Goal: Task Accomplishment & Management: Manage account settings

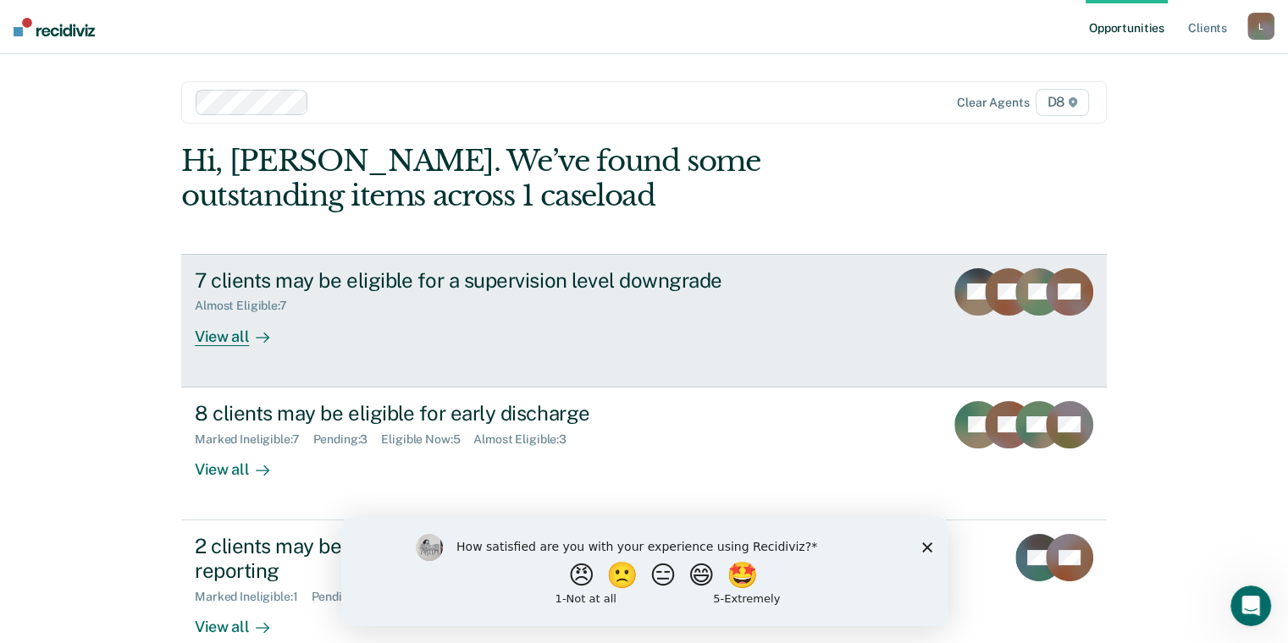
click at [391, 330] on div "7 clients may be eligible for a supervision level downgrade Almost Eligible : 7…" at bounding box center [512, 307] width 635 height 78
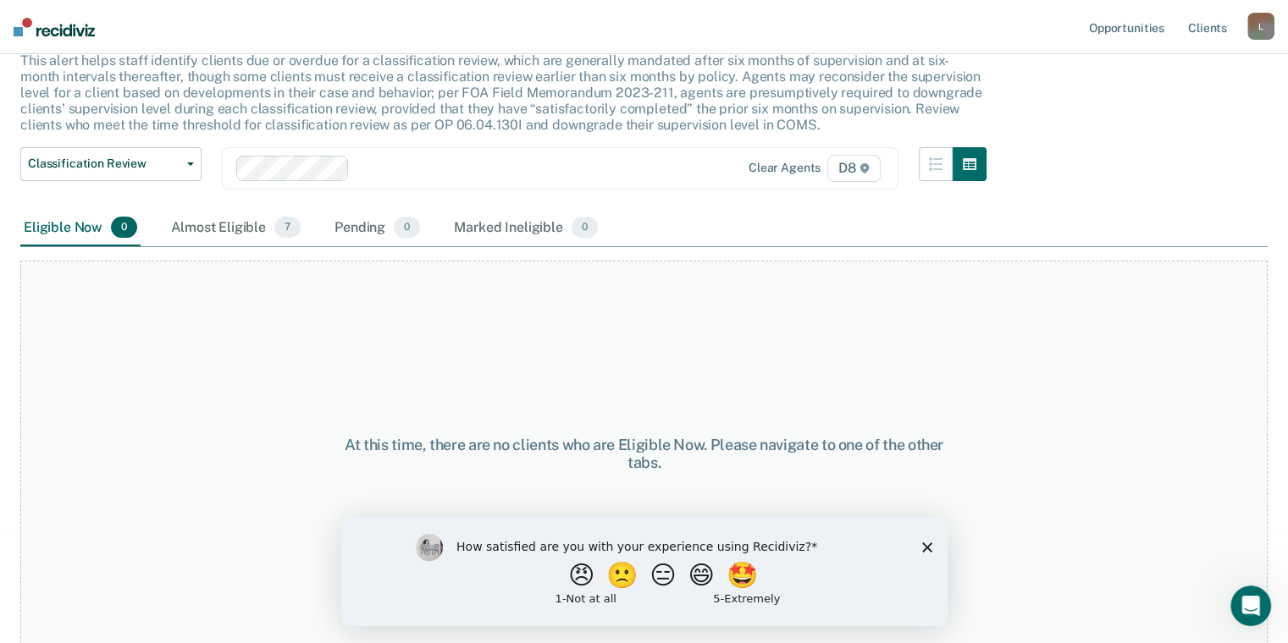
scroll to position [114, 0]
click at [246, 213] on div "Almost Eligible 7" at bounding box center [236, 226] width 136 height 37
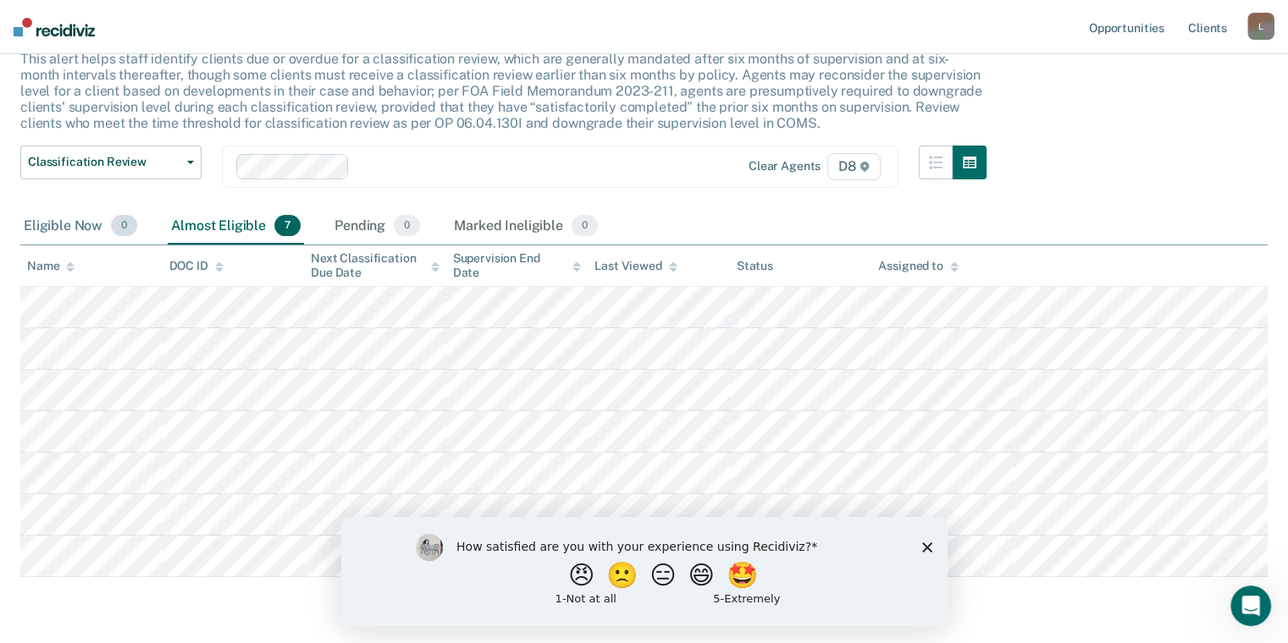
click at [59, 215] on div "Eligible Now 0" at bounding box center [80, 226] width 120 height 37
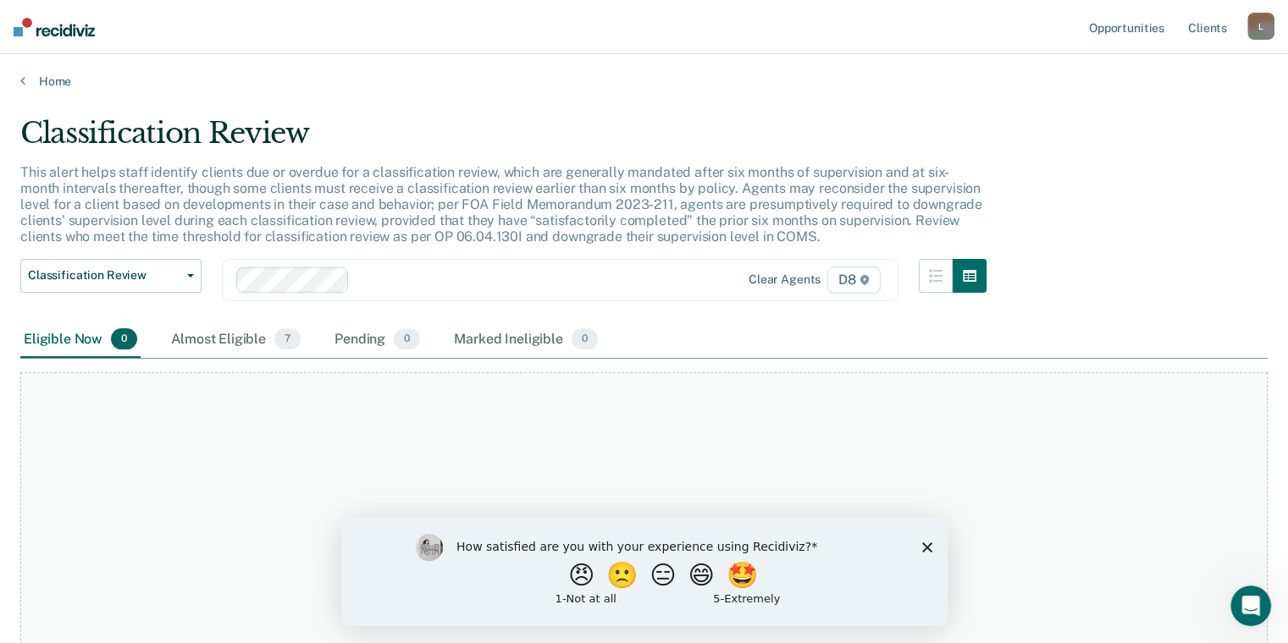
scroll to position [0, 0]
click at [21, 81] on icon at bounding box center [22, 81] width 5 height 14
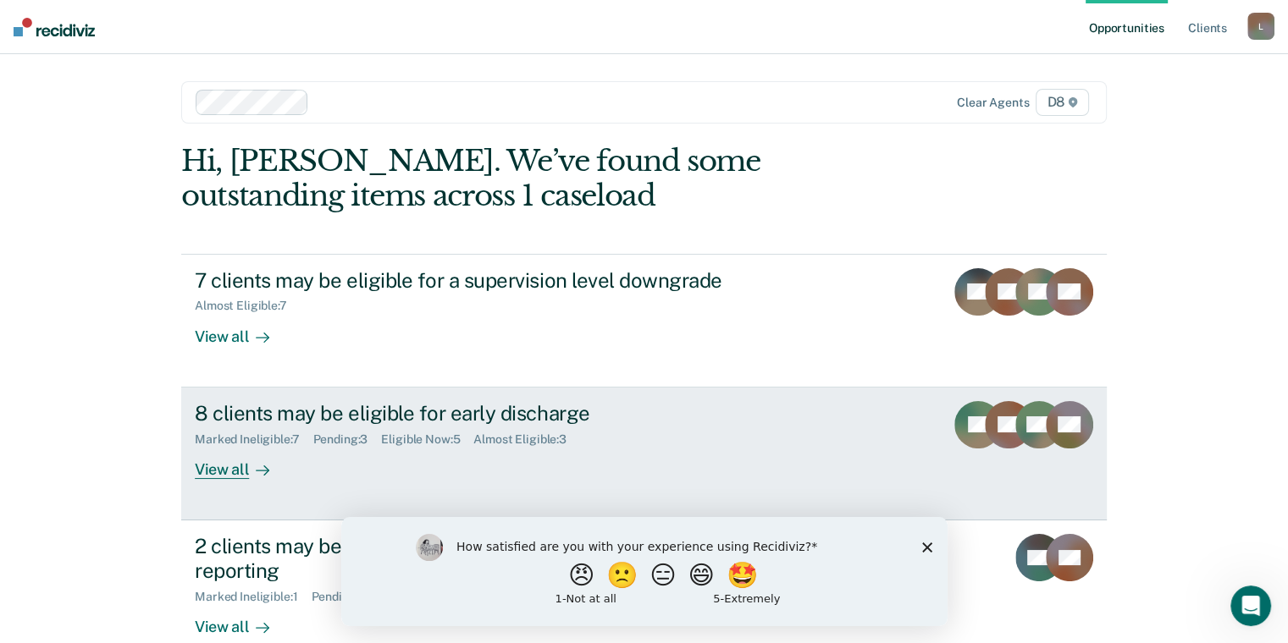
click at [295, 434] on div "Marked Ineligible : 7" at bounding box center [254, 440] width 118 height 14
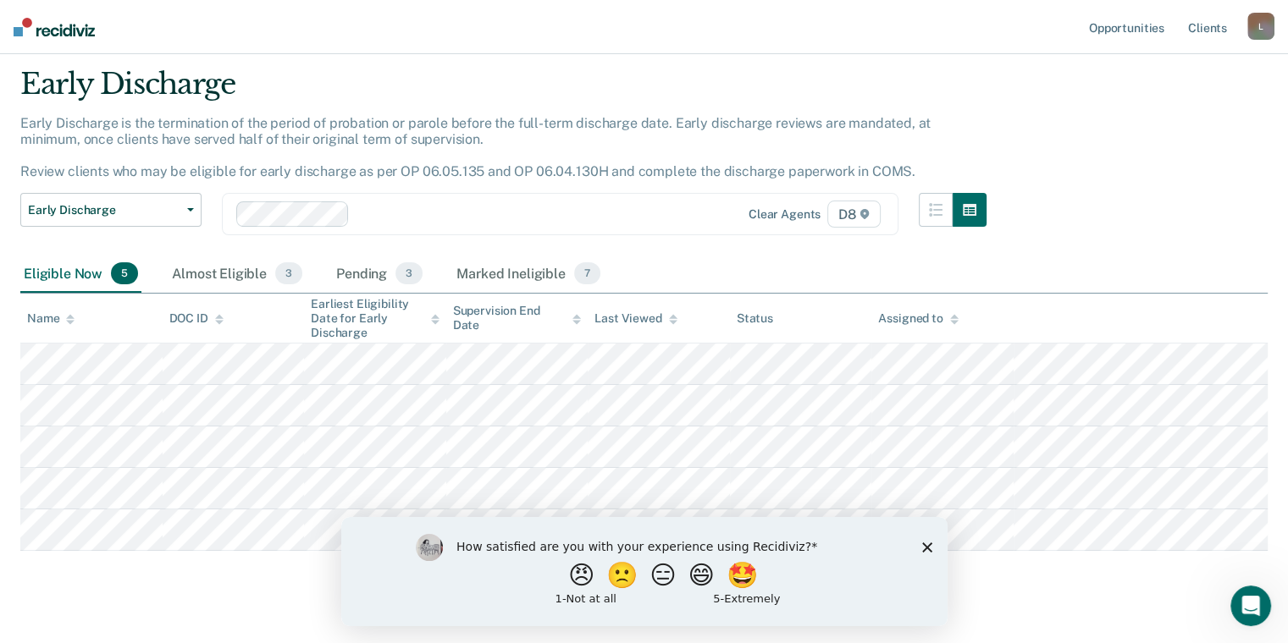
scroll to position [78, 0]
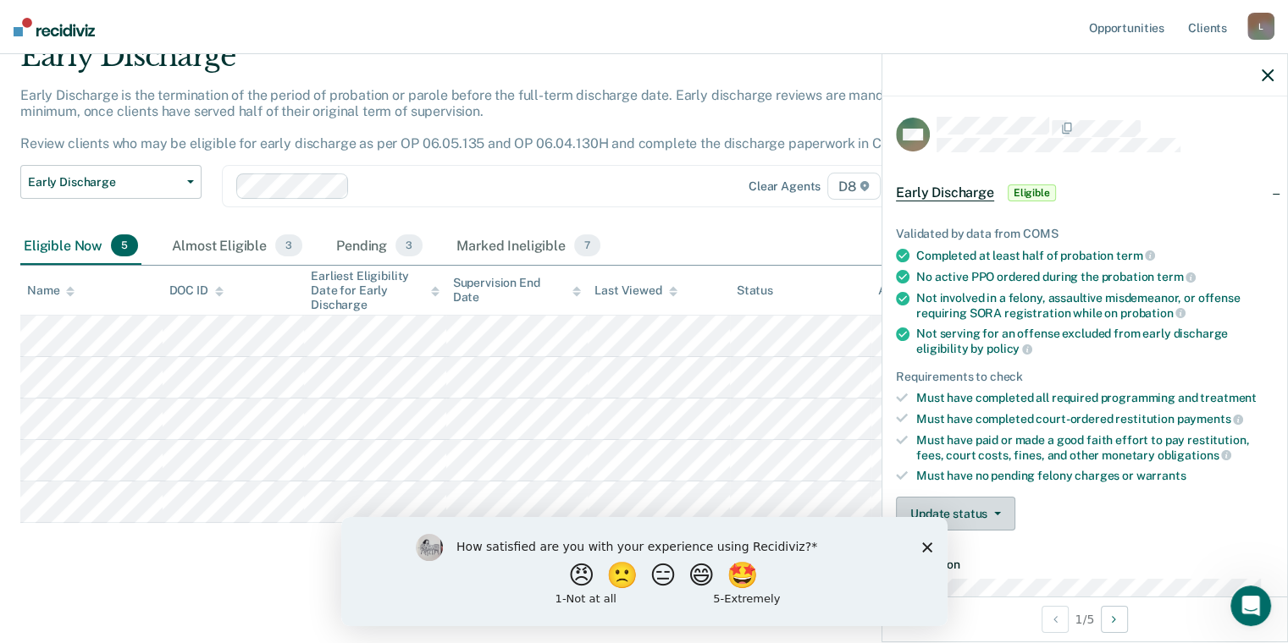
click at [989, 512] on span "button" at bounding box center [994, 513] width 14 height 3
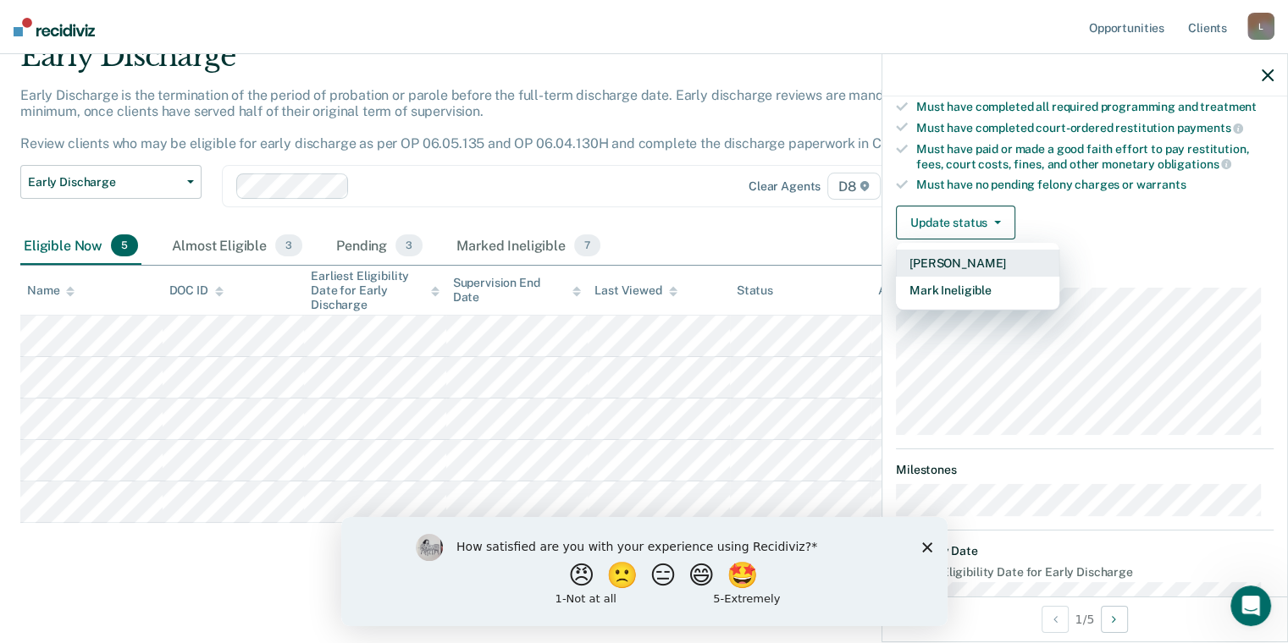
scroll to position [318, 0]
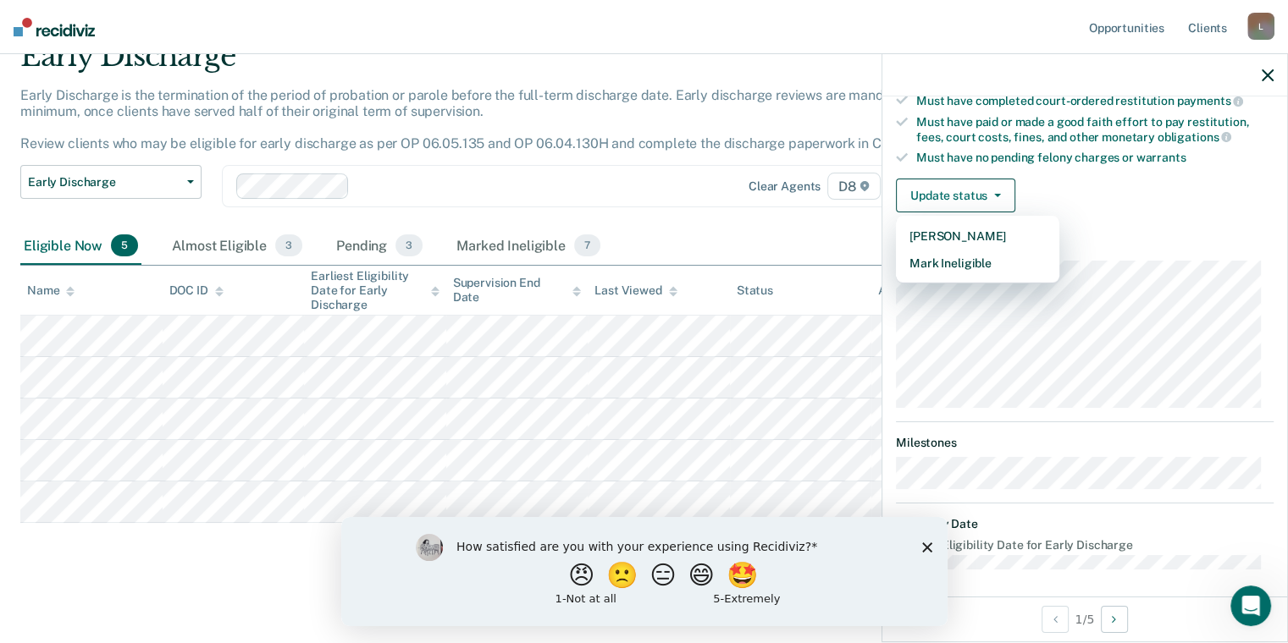
click at [923, 549] on icon "Close survey" at bounding box center [926, 547] width 10 height 10
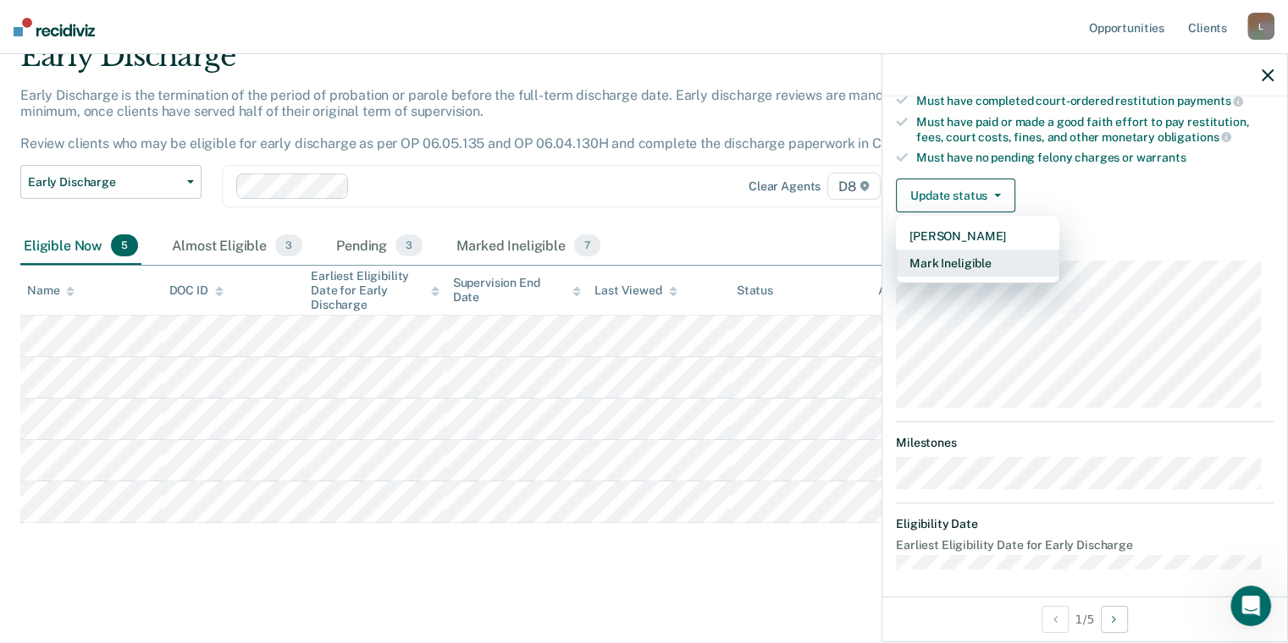
click at [985, 254] on button "Mark Ineligible" at bounding box center [977, 263] width 163 height 27
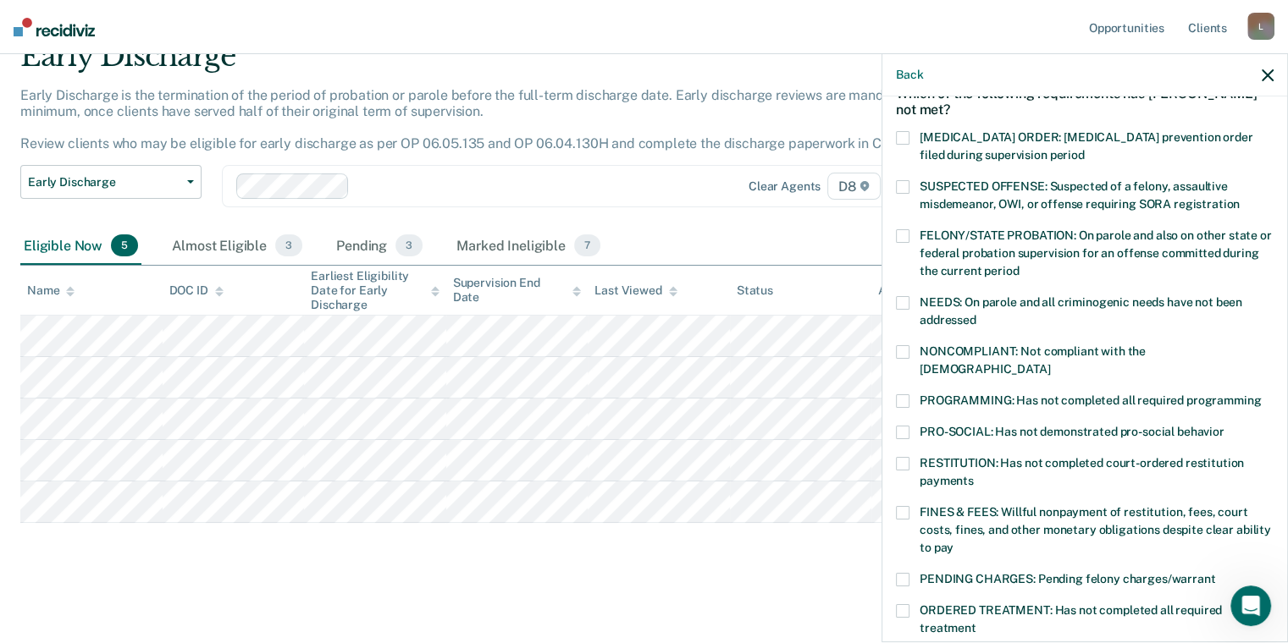
scroll to position [64, 0]
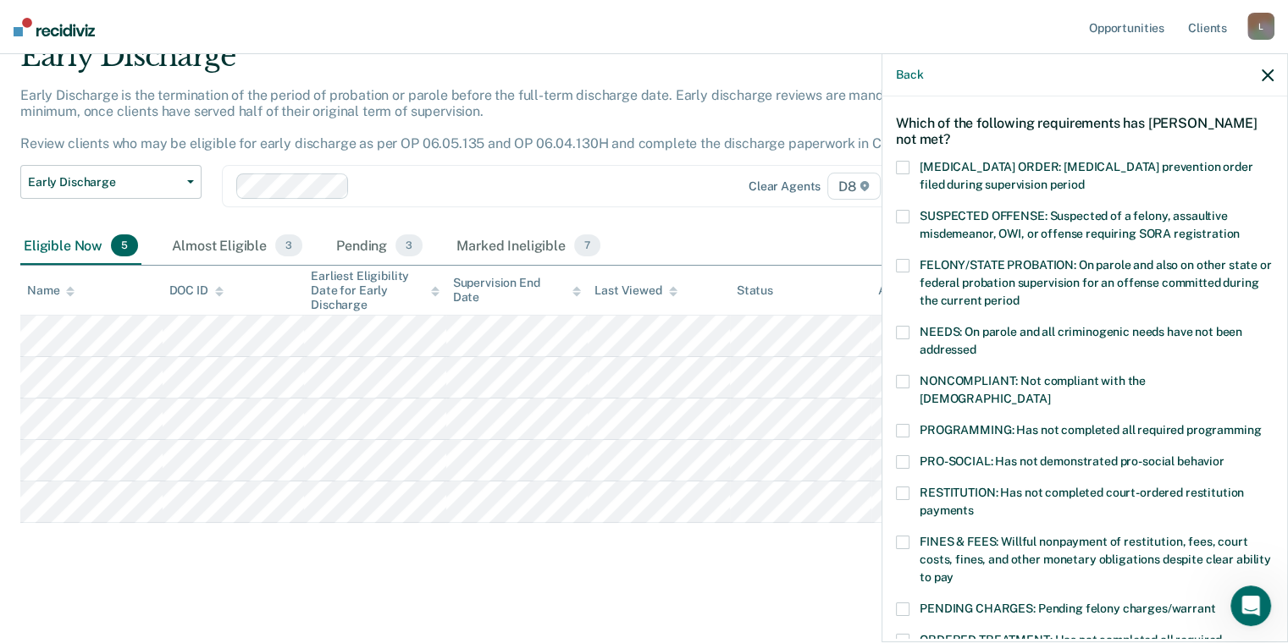
click at [1263, 74] on icon "button" at bounding box center [1267, 75] width 12 height 12
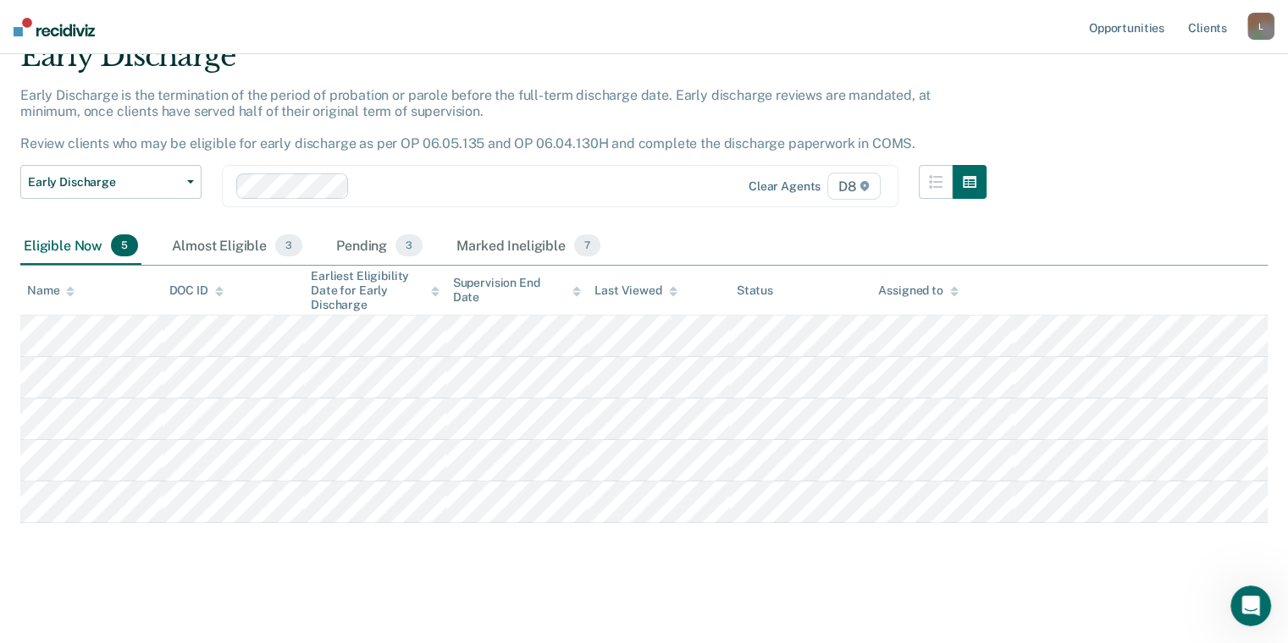
drag, startPoint x: 790, startPoint y: 245, endPoint x: 676, endPoint y: 269, distance: 115.9
click at [789, 245] on div "Eligible Now 5 Almost Eligible 3 Pending 3 Marked Ineligible 7" at bounding box center [643, 247] width 1247 height 38
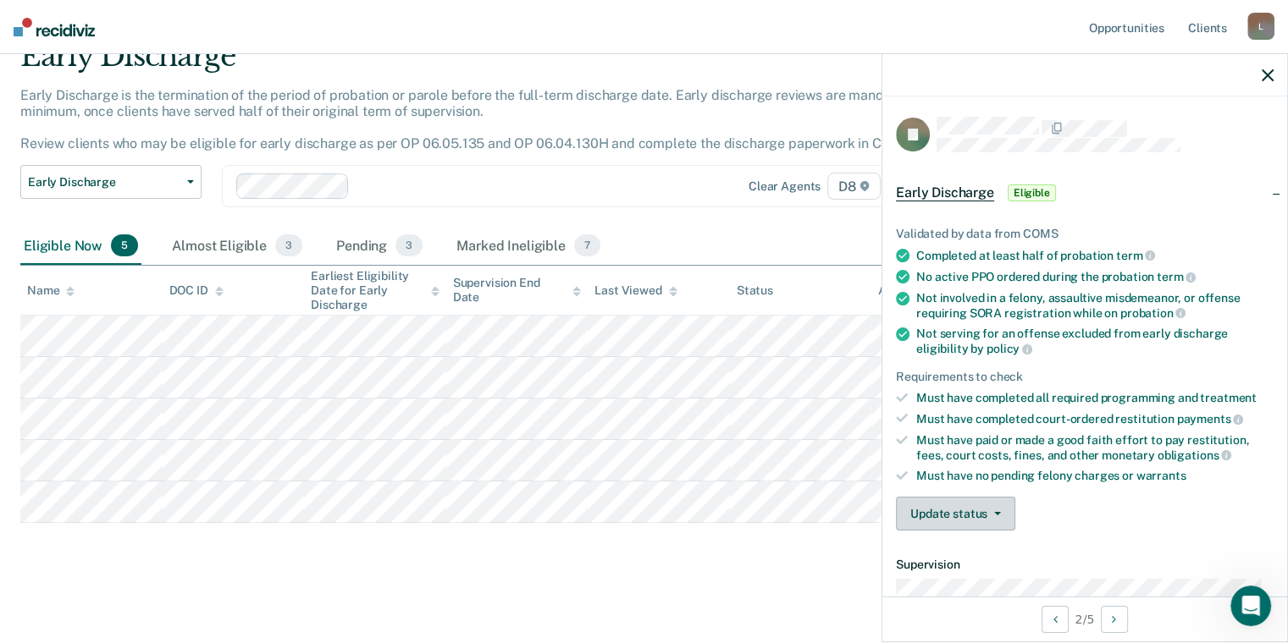
click at [971, 511] on button "Update status" at bounding box center [955, 514] width 119 height 34
click at [973, 549] on button "[PERSON_NAME]" at bounding box center [977, 554] width 163 height 27
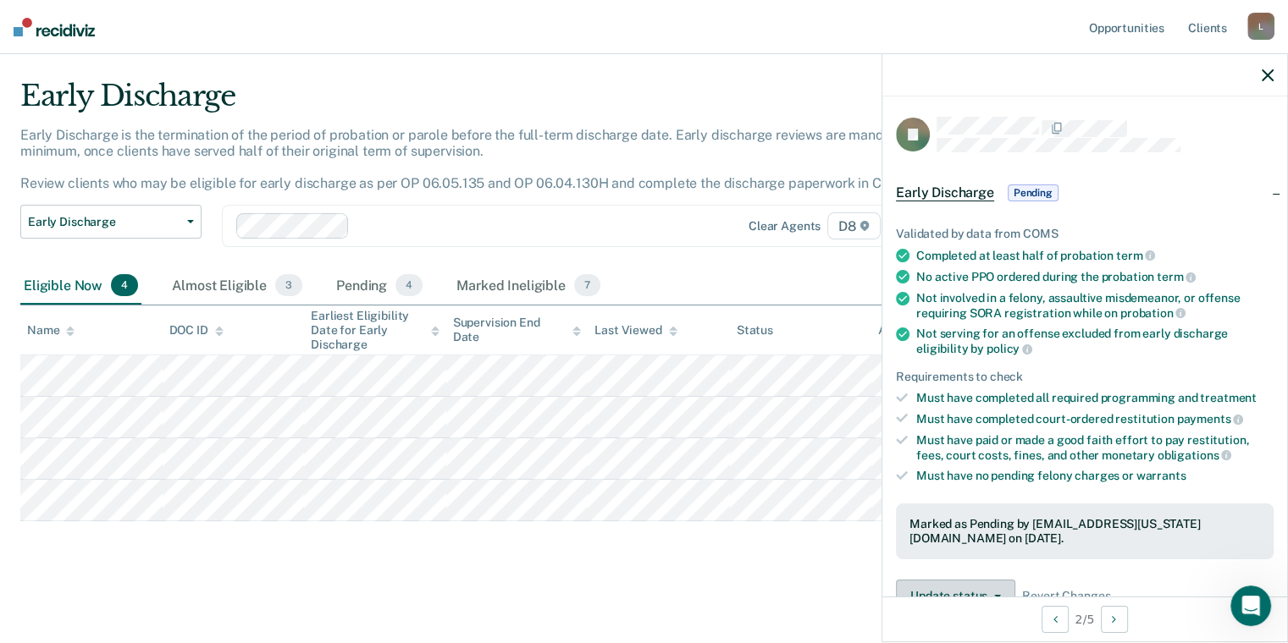
scroll to position [36, 0]
click at [340, 290] on div "Pending 4" at bounding box center [379, 287] width 93 height 37
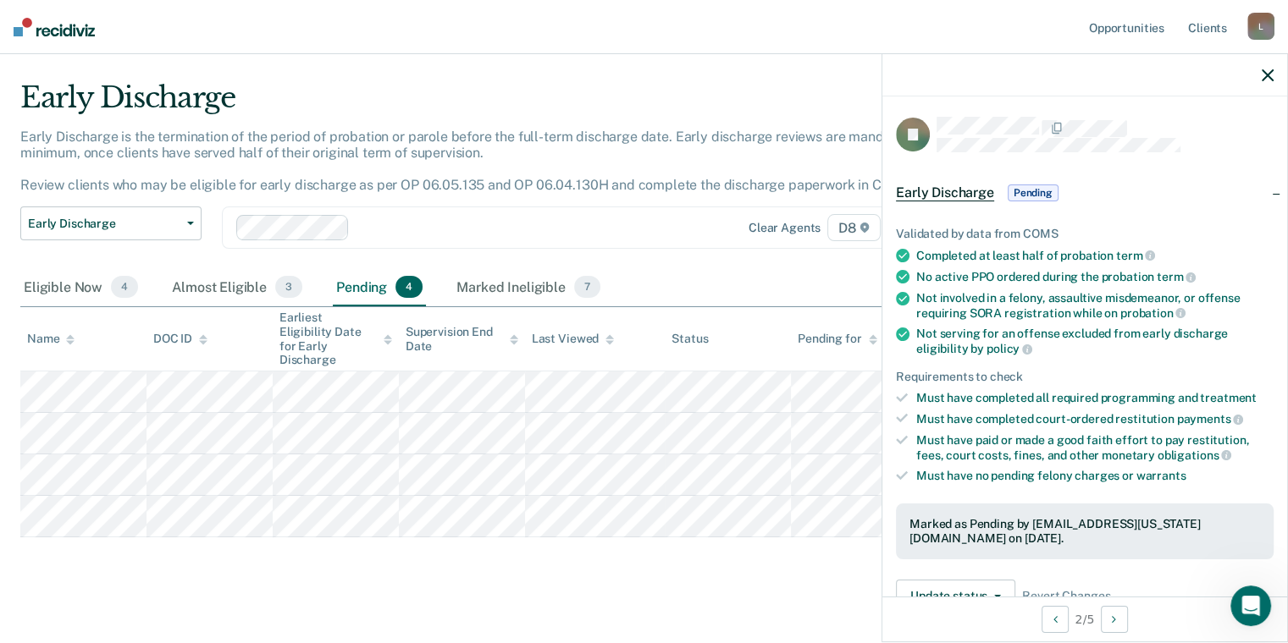
click at [1265, 73] on icon "button" at bounding box center [1267, 75] width 12 height 12
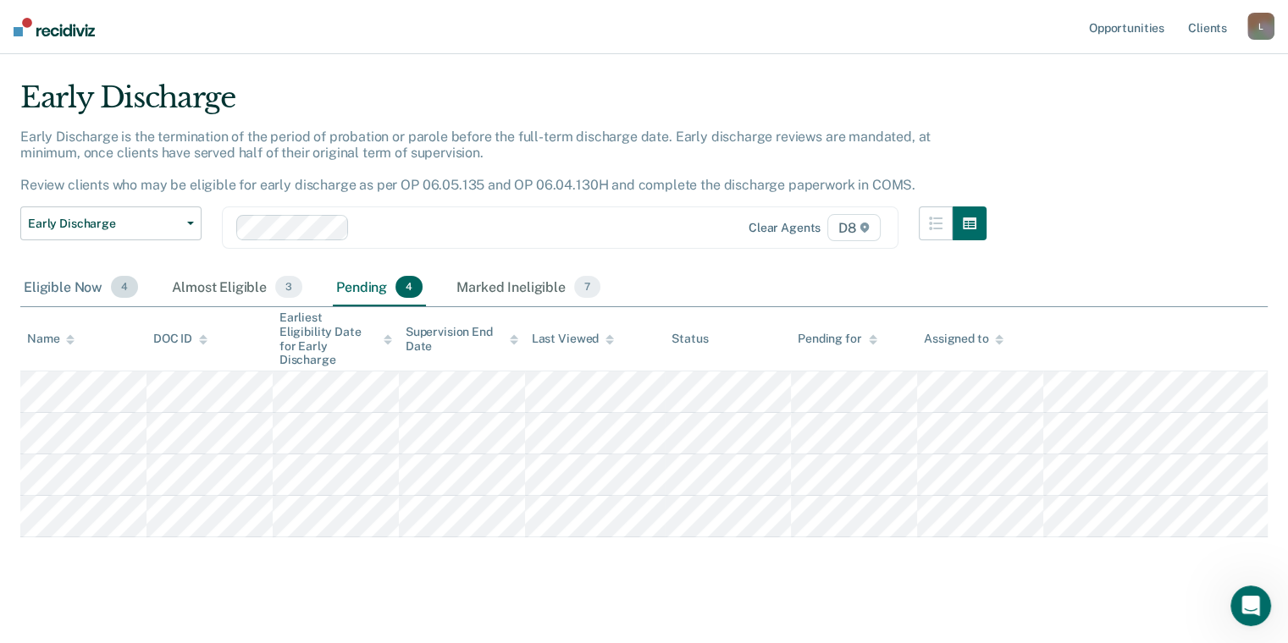
click at [64, 278] on div "Eligible Now 4" at bounding box center [80, 287] width 121 height 37
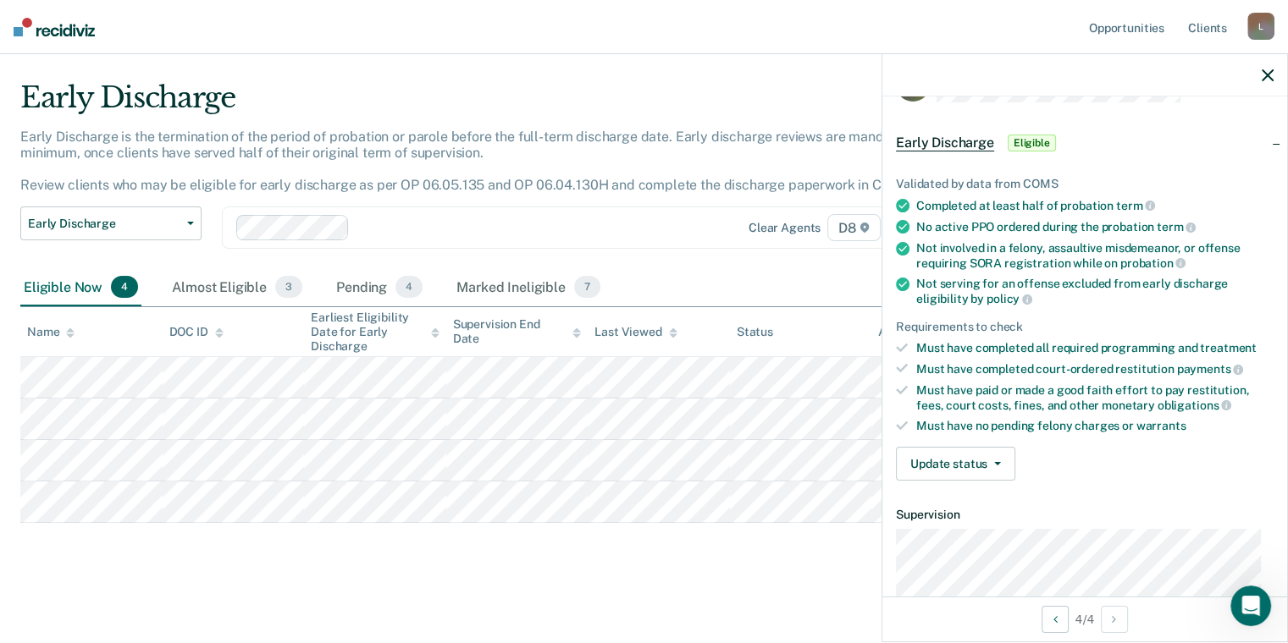
scroll to position [169, 0]
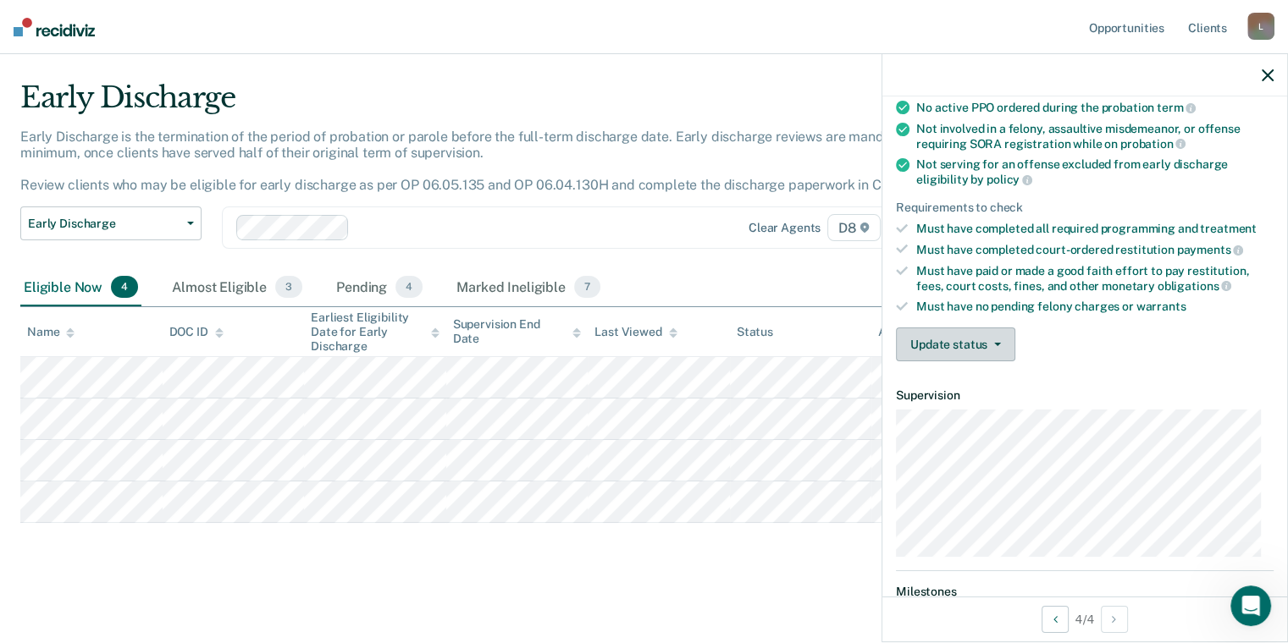
click at [981, 342] on button "Update status" at bounding box center [955, 345] width 119 height 34
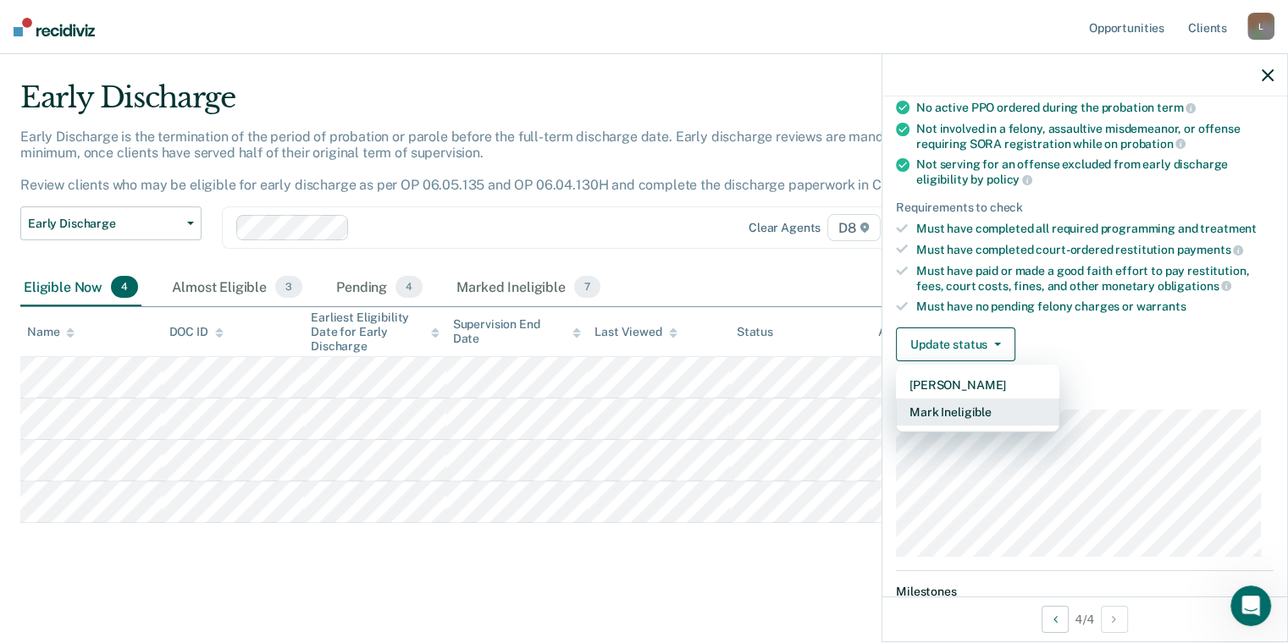
click at [976, 403] on button "Mark Ineligible" at bounding box center [977, 412] width 163 height 27
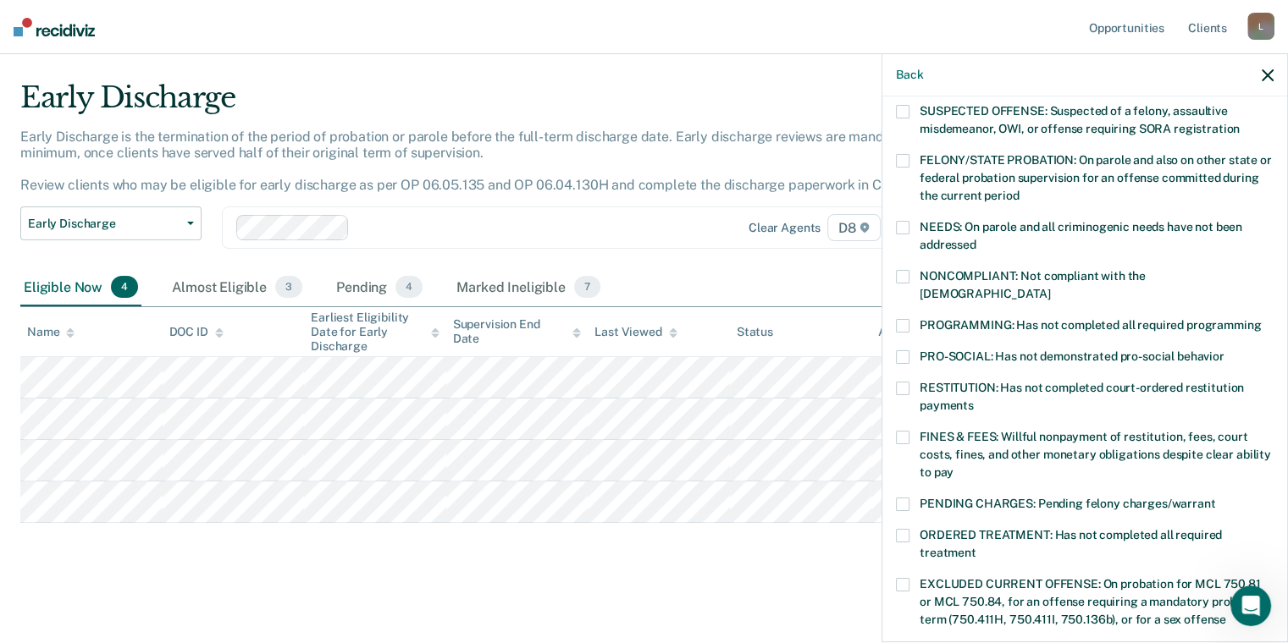
click at [907, 319] on span at bounding box center [903, 326] width 14 height 14
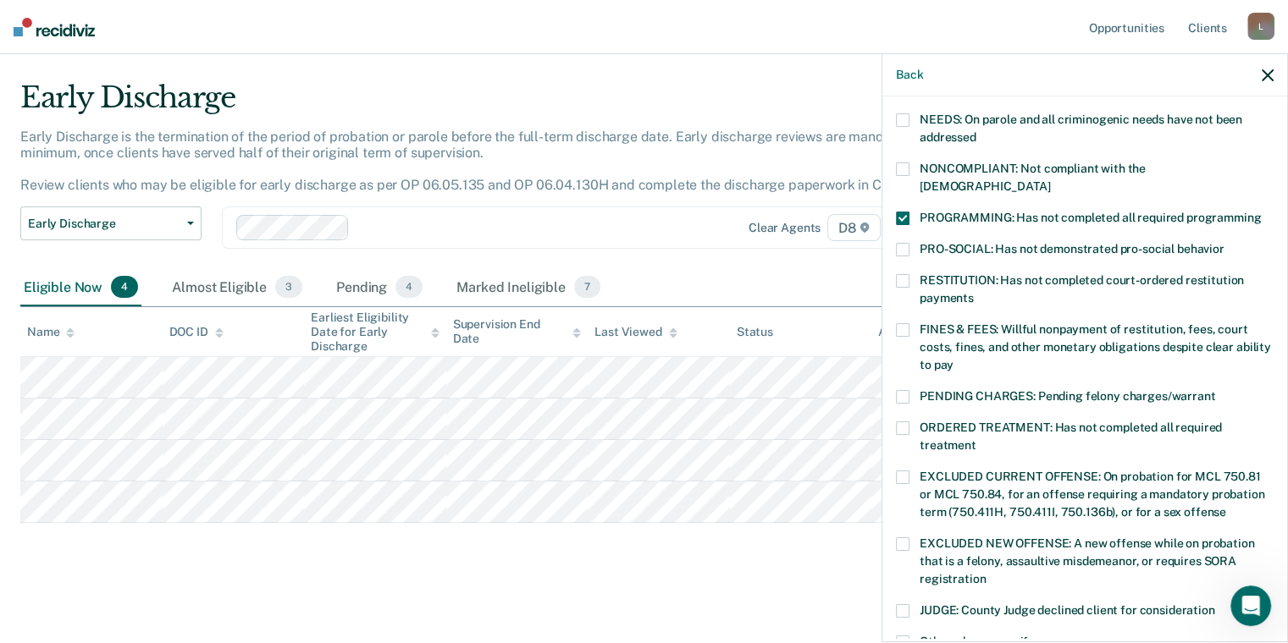
scroll to position [536, 0]
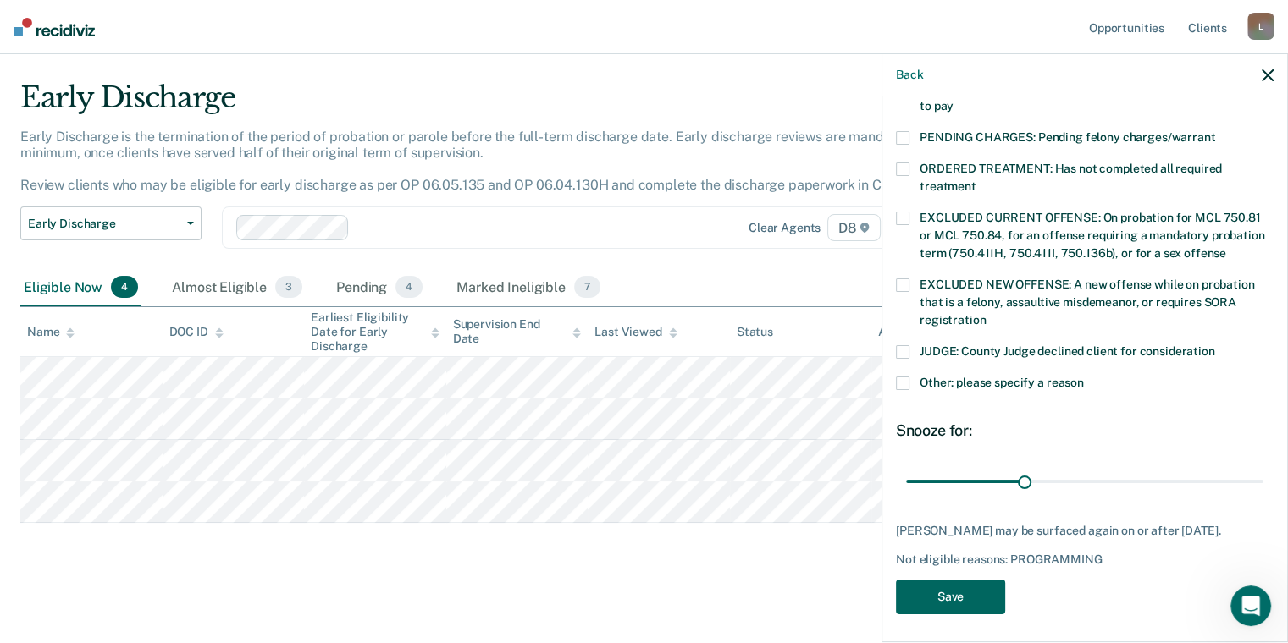
click at [963, 599] on button "Save" at bounding box center [950, 597] width 109 height 35
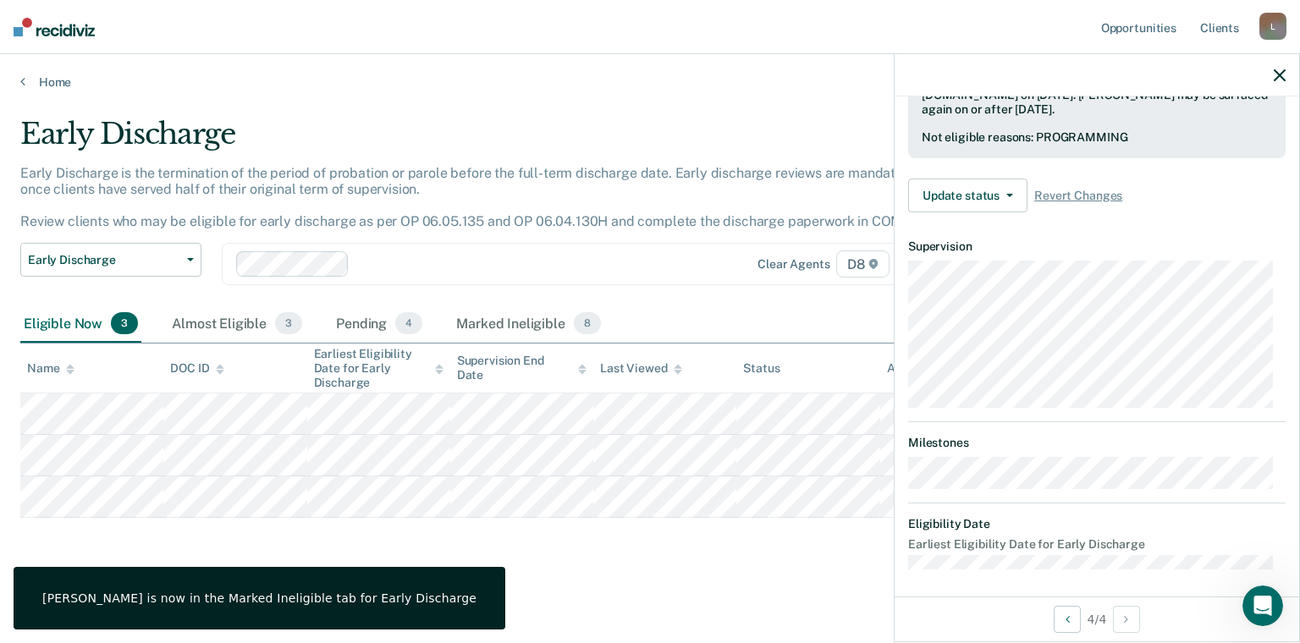
scroll to position [318, 0]
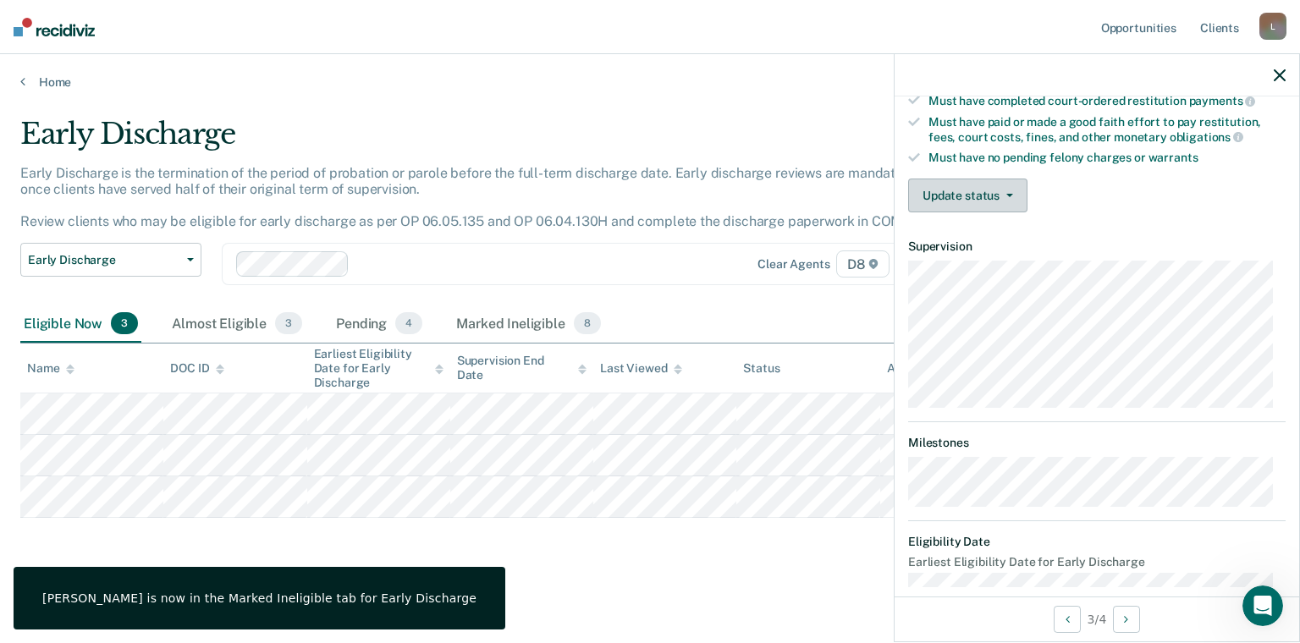
click at [968, 196] on button "Update status" at bounding box center [967, 196] width 119 height 34
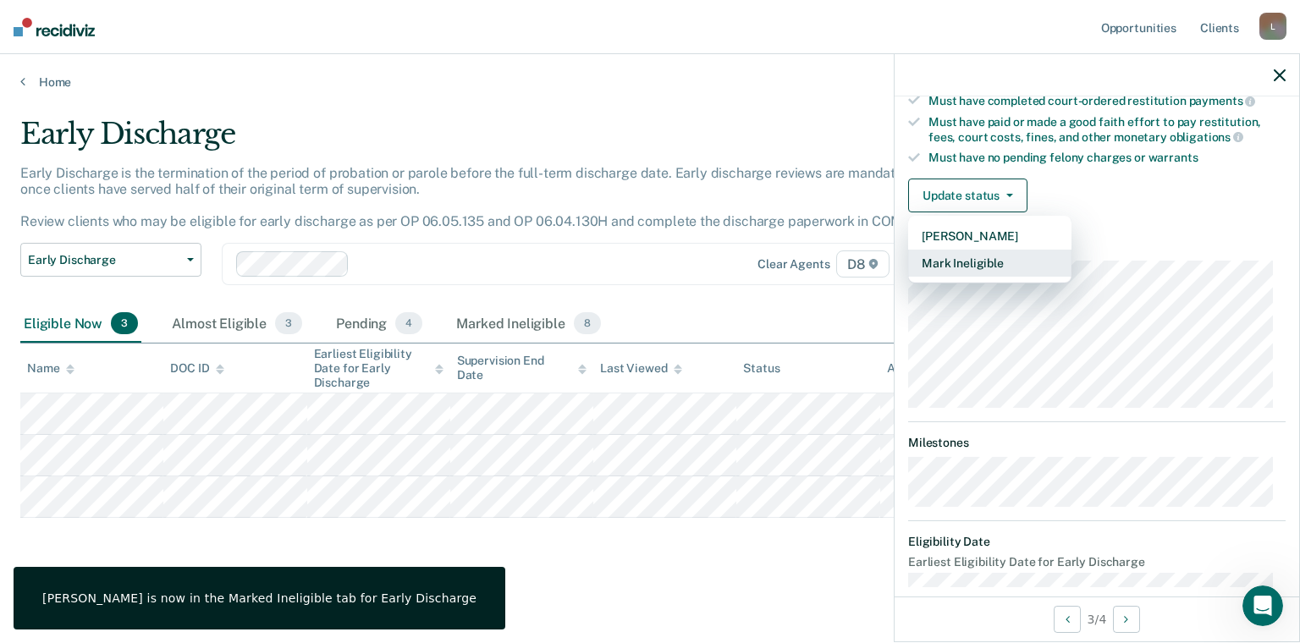
click at [975, 262] on button "Mark Ineligible" at bounding box center [989, 263] width 163 height 27
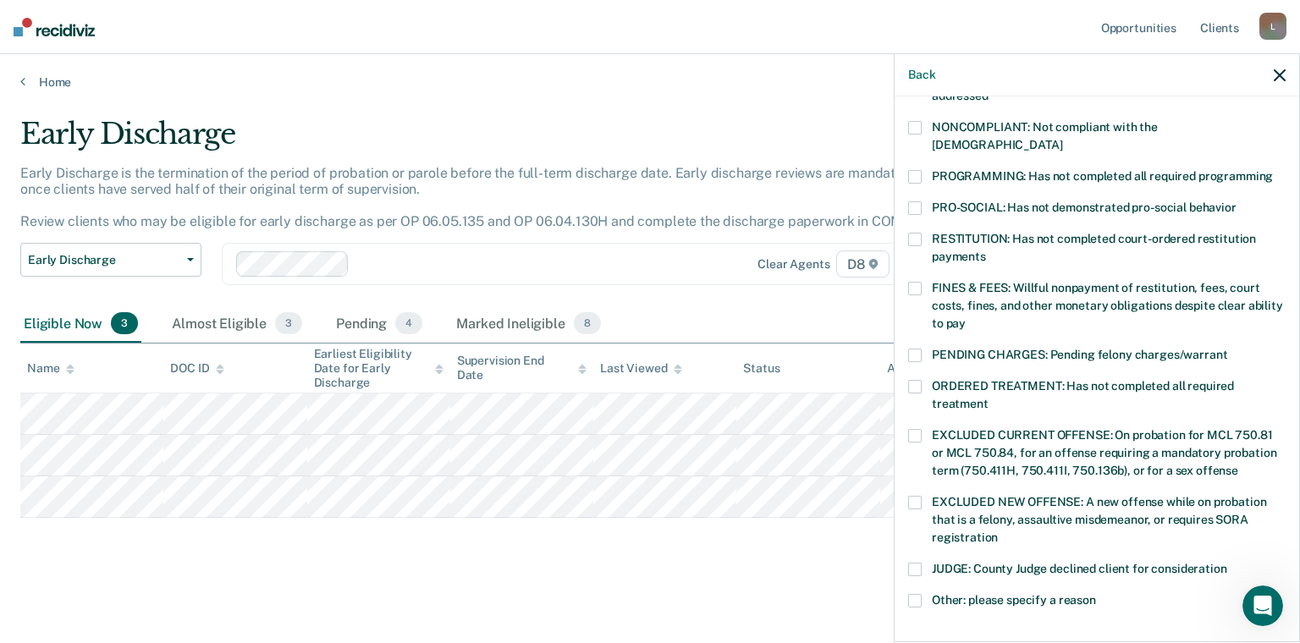
click at [916, 170] on span at bounding box center [915, 177] width 14 height 14
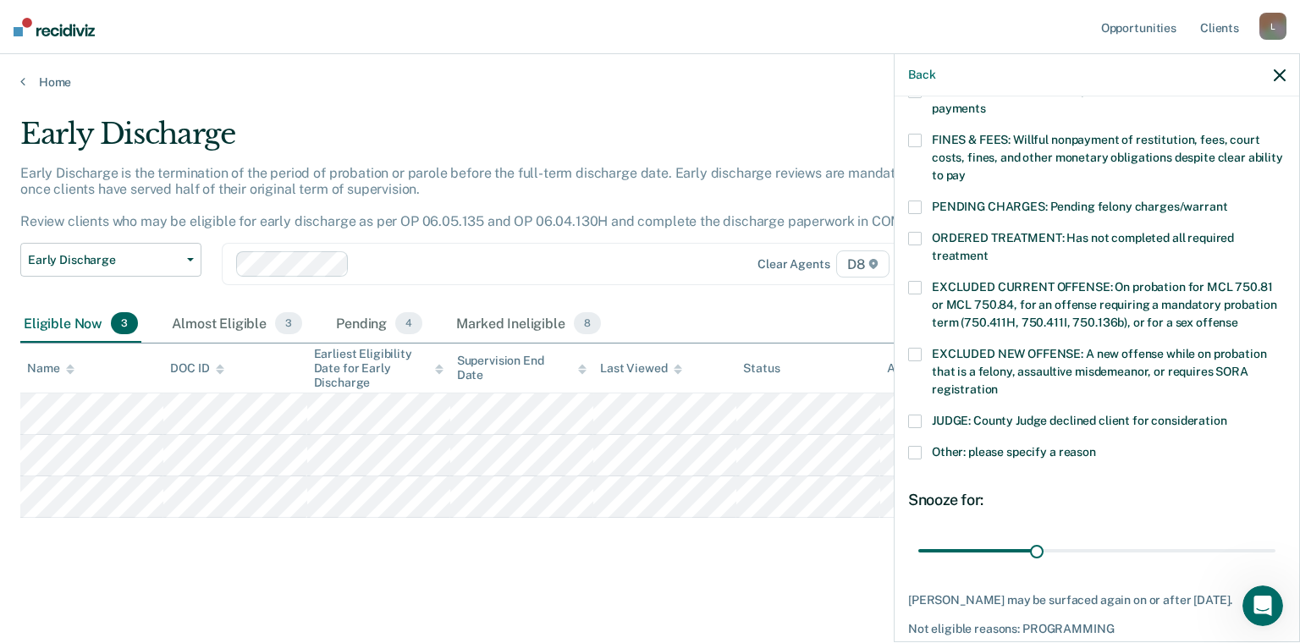
scroll to position [536, 0]
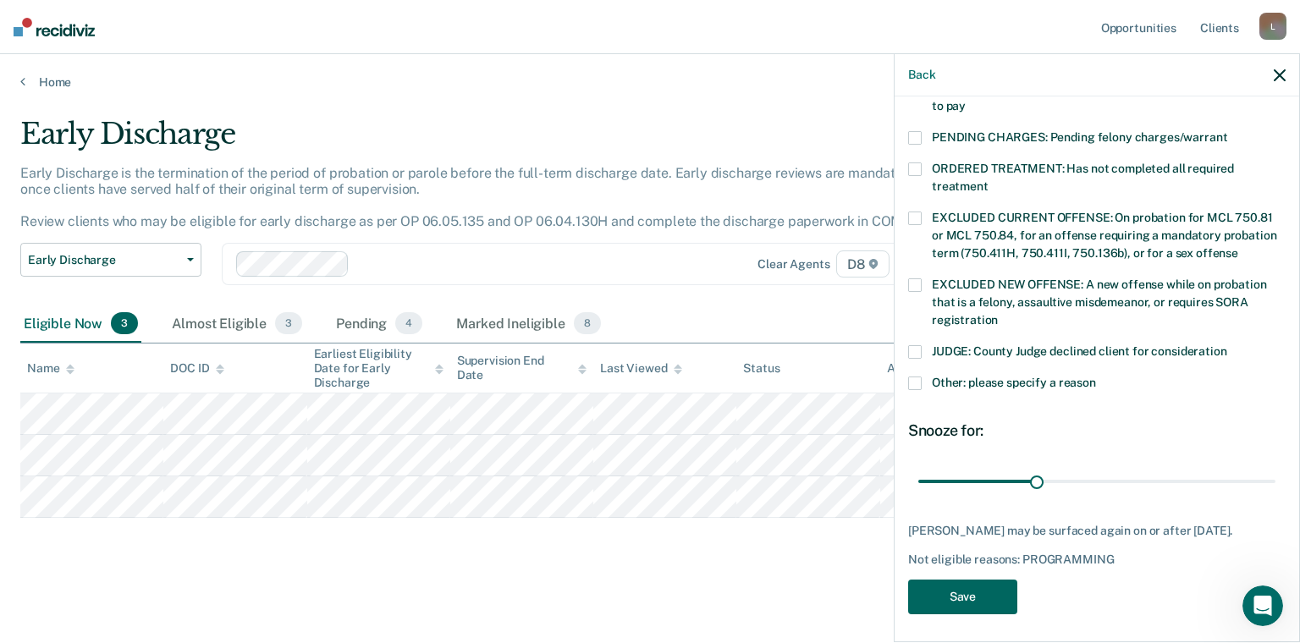
click at [945, 583] on button "Save" at bounding box center [962, 597] width 109 height 35
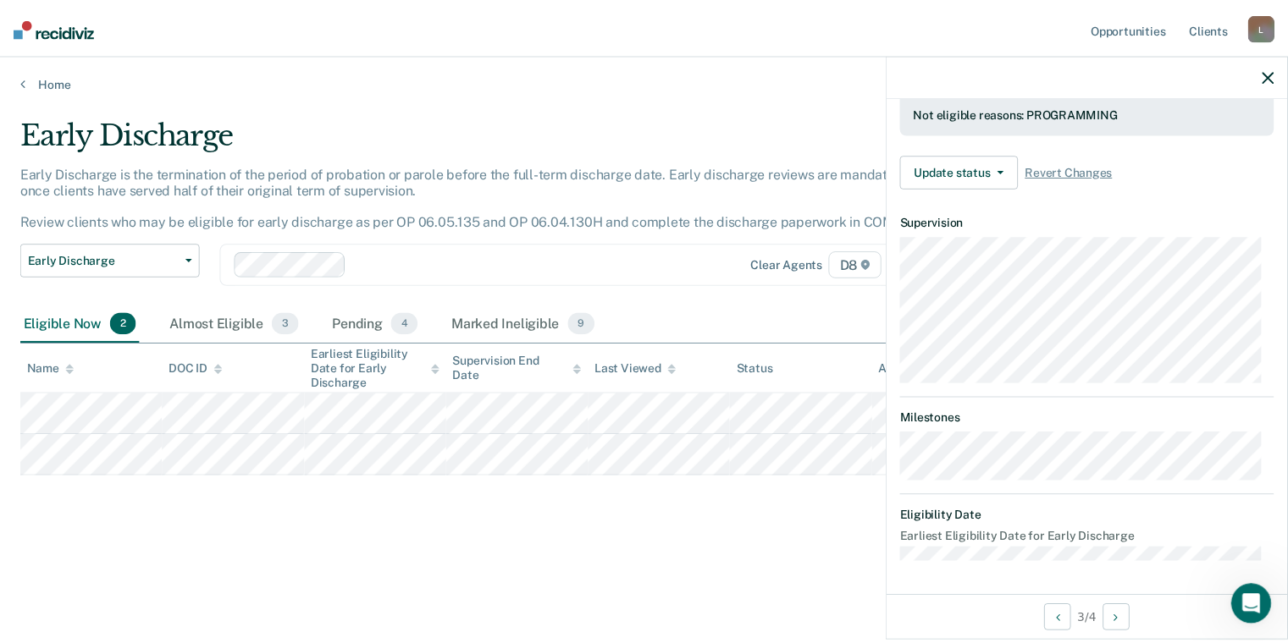
scroll to position [461, 0]
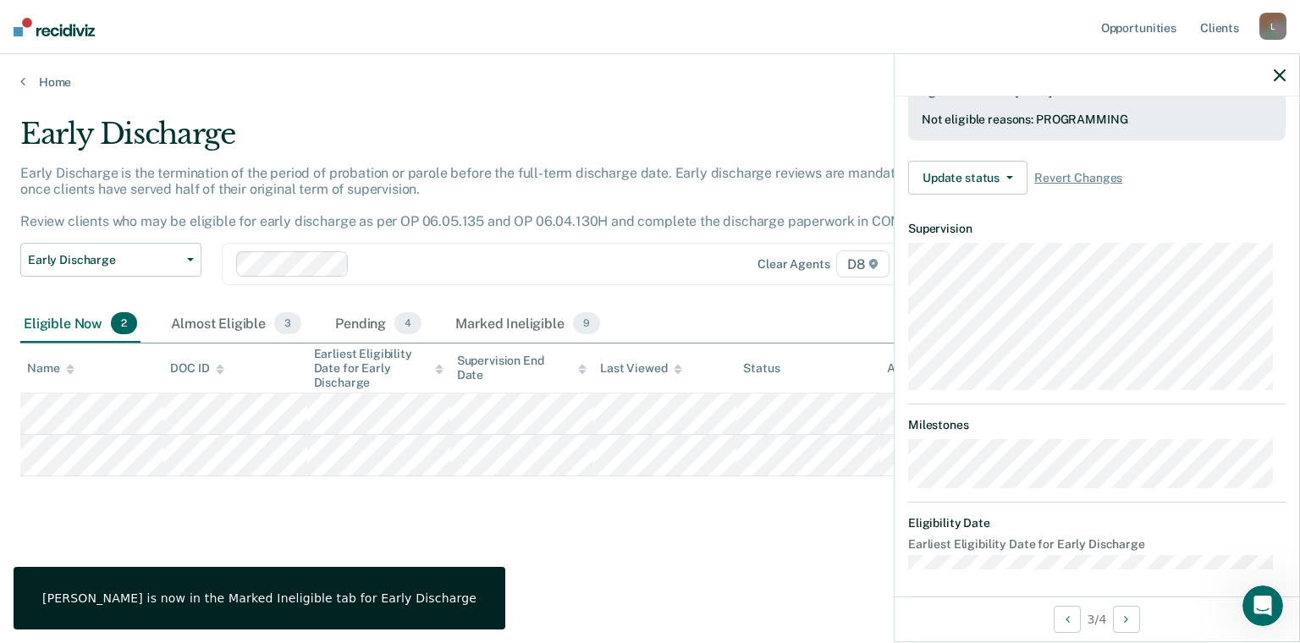
click at [427, 501] on div "Early Discharge Early Discharge is the termination of the period of probation o…" at bounding box center [650, 317] width 1260 height 400
click at [1282, 71] on icon "button" at bounding box center [1280, 75] width 12 height 12
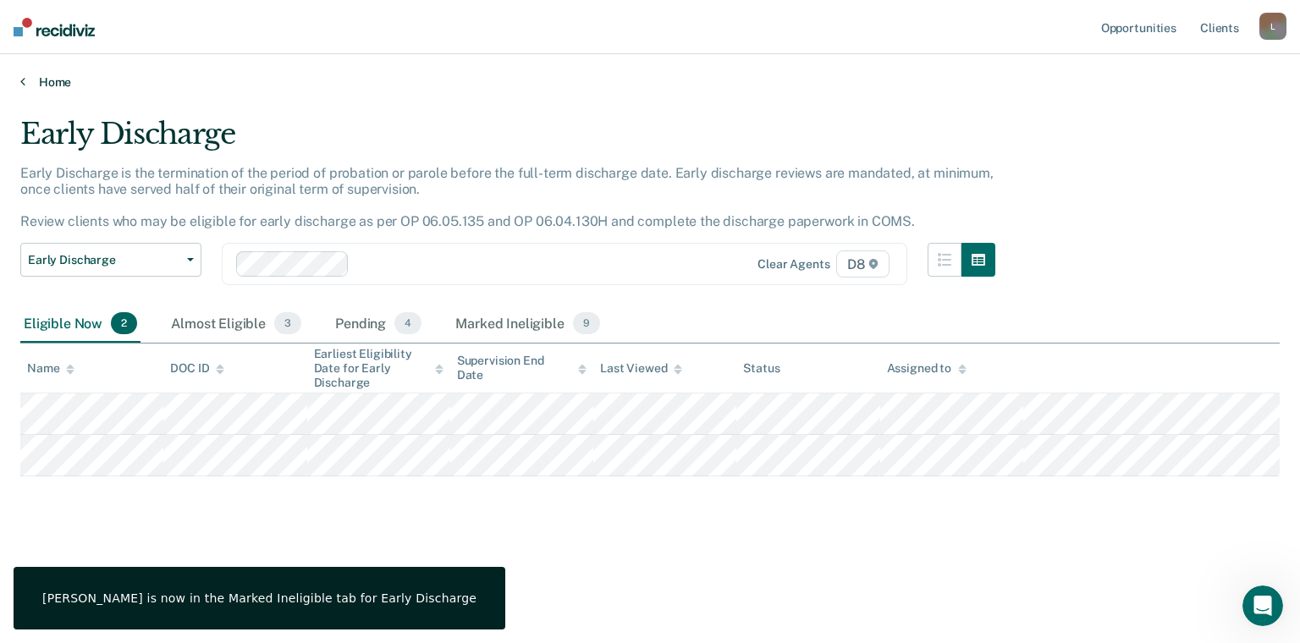
click at [40, 83] on link "Home" at bounding box center [650, 81] width 1260 height 15
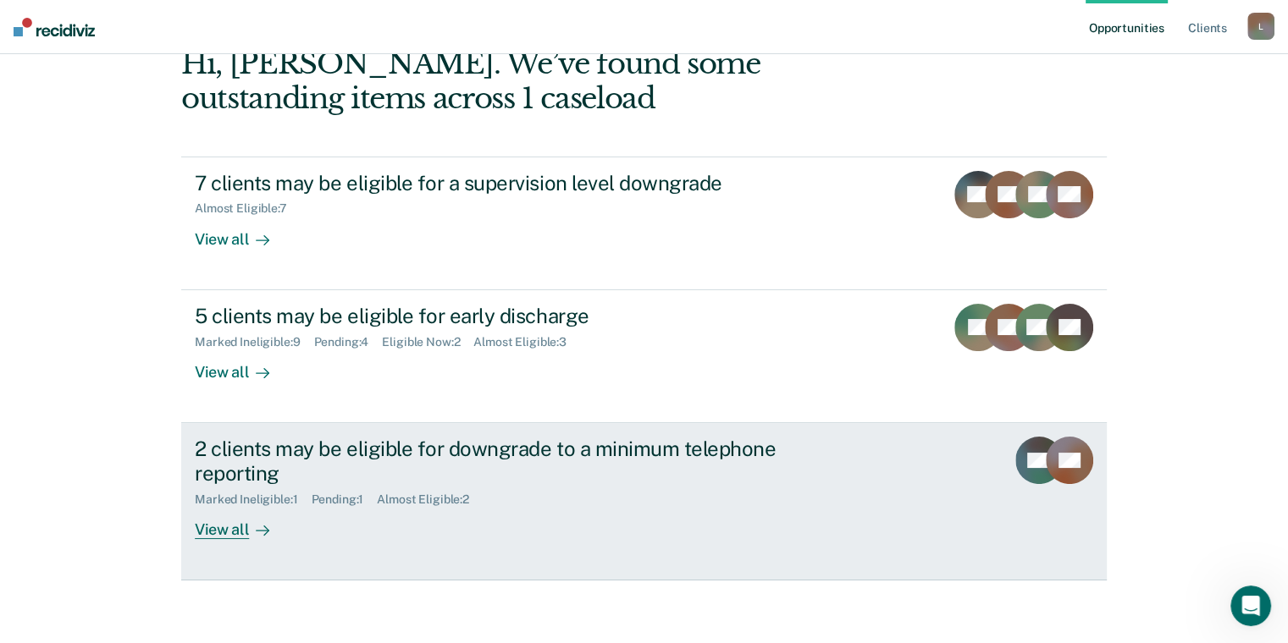
scroll to position [102, 0]
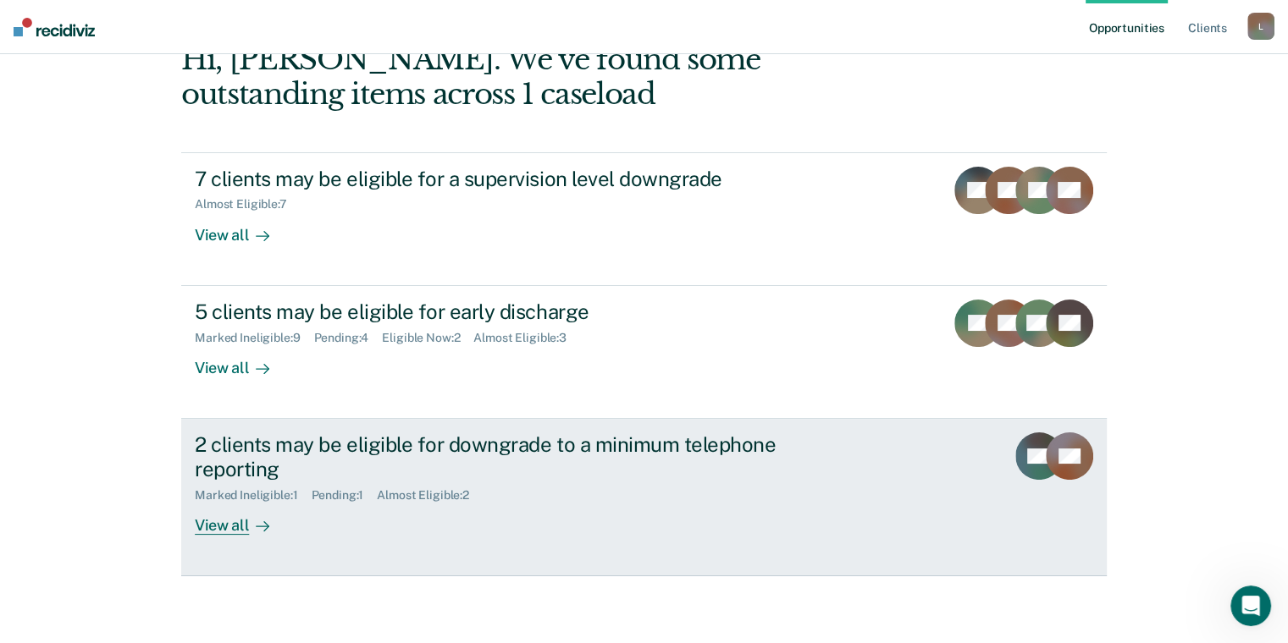
click at [415, 446] on div "2 clients may be eligible for downgrade to a minimum telephone reporting" at bounding box center [492, 457] width 594 height 49
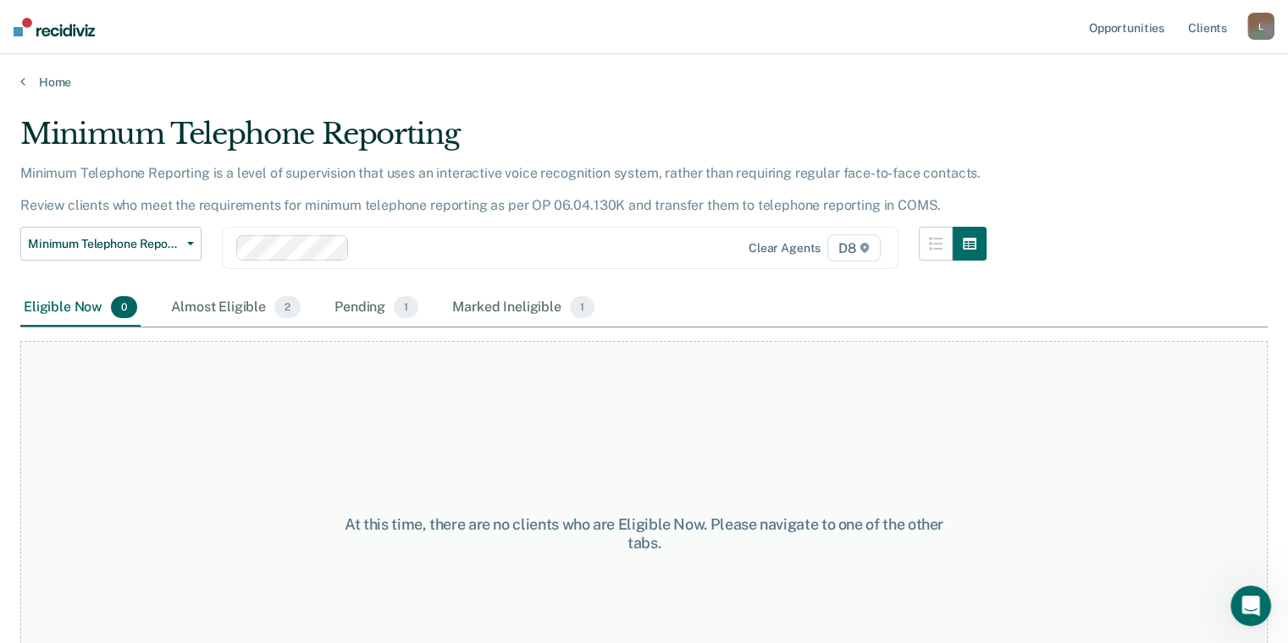
drag, startPoint x: 247, startPoint y: 304, endPoint x: 118, endPoint y: 321, distance: 130.6
click at [244, 302] on div "Almost Eligible 2" at bounding box center [236, 308] width 136 height 37
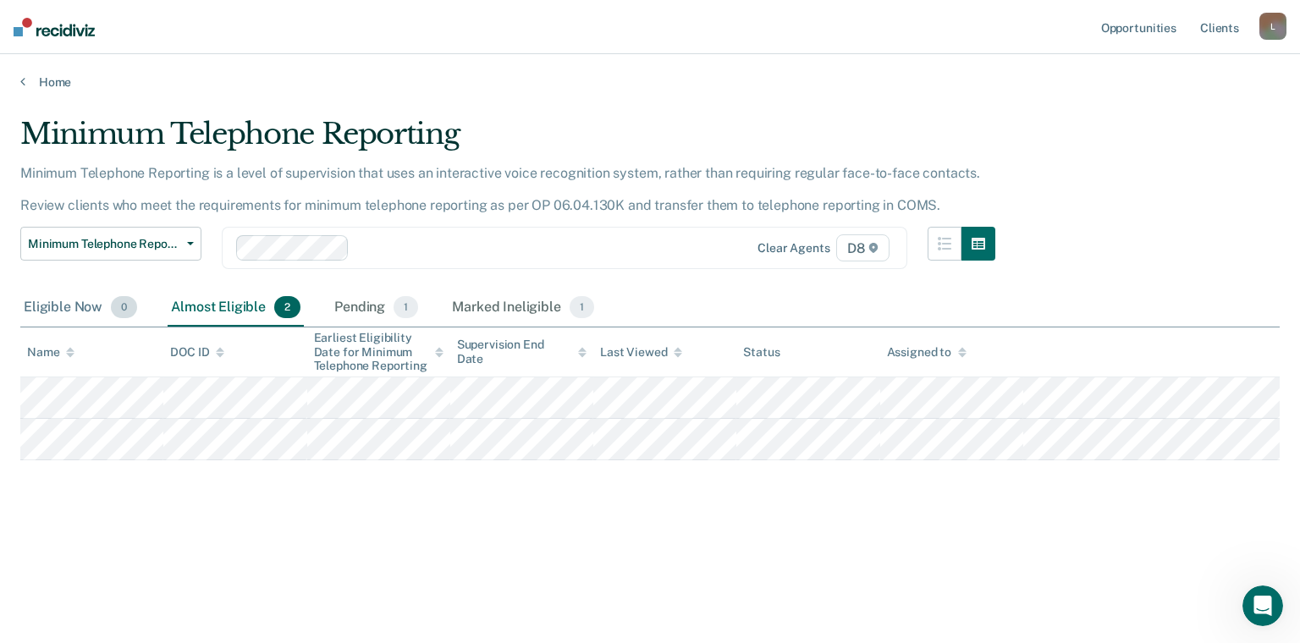
click at [76, 306] on div "Eligible Now 0" at bounding box center [80, 308] width 120 height 37
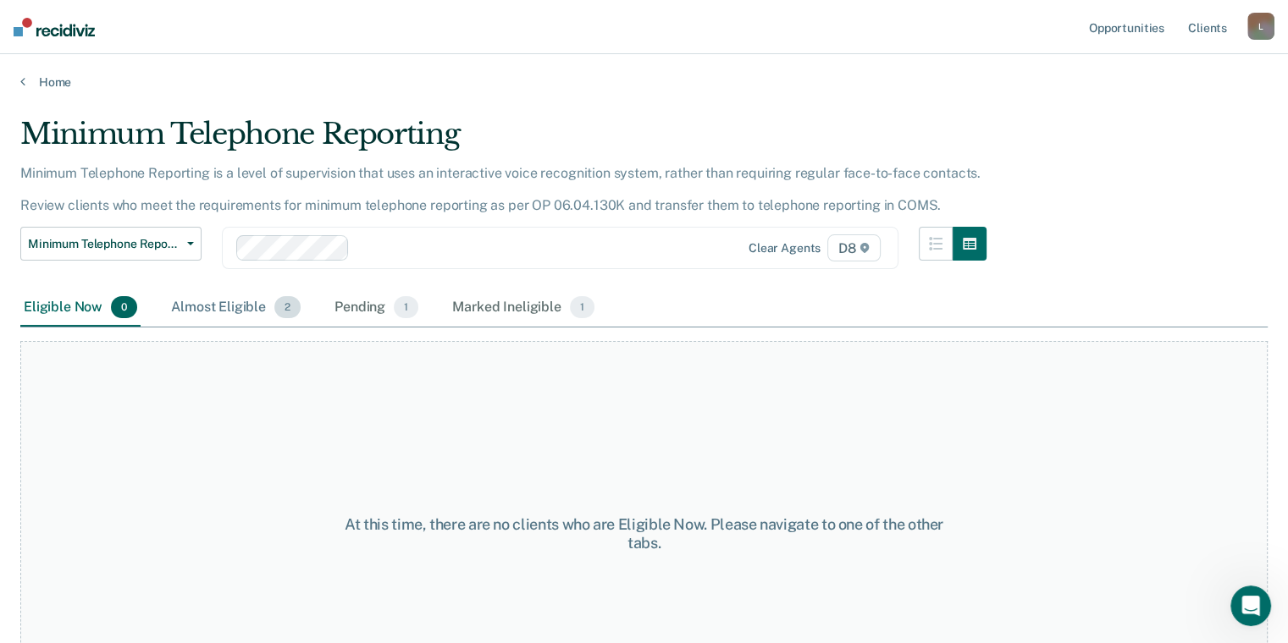
click at [224, 301] on div "Almost Eligible 2" at bounding box center [236, 308] width 136 height 37
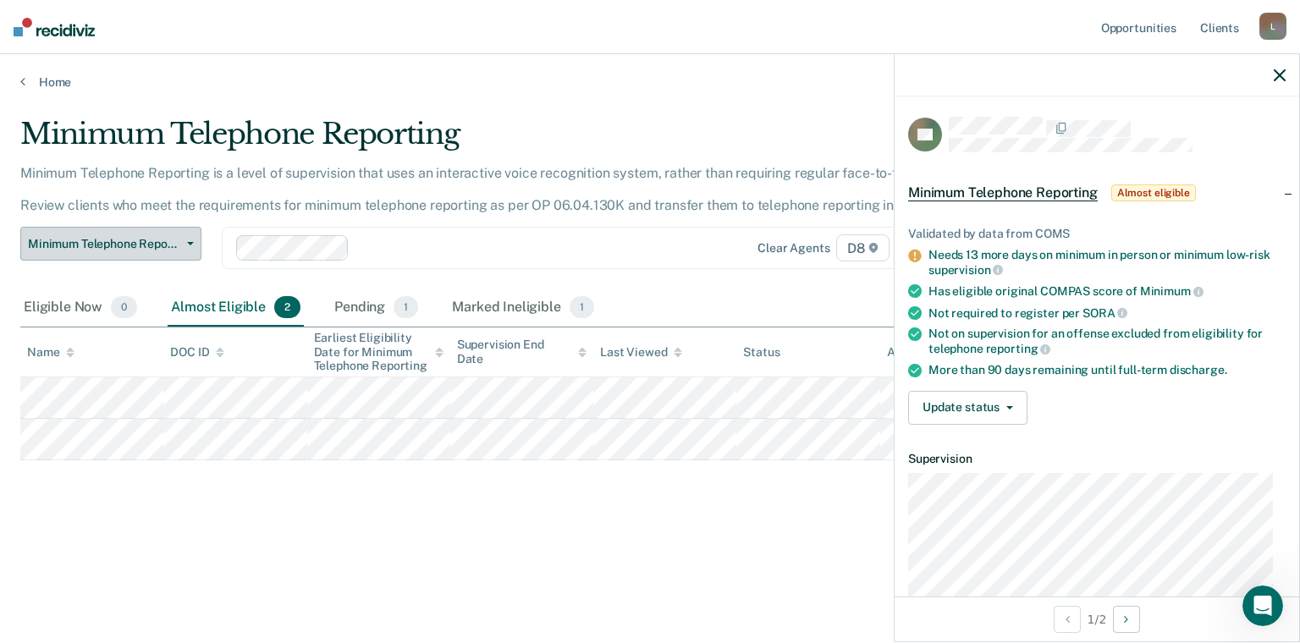
click at [80, 252] on button "Minimum Telephone Reporting" at bounding box center [110, 244] width 181 height 34
